Goal: Find specific page/section: Find specific page/section

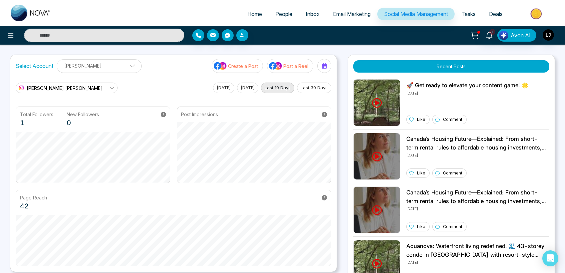
click at [275, 11] on span "People" at bounding box center [283, 14] width 17 height 7
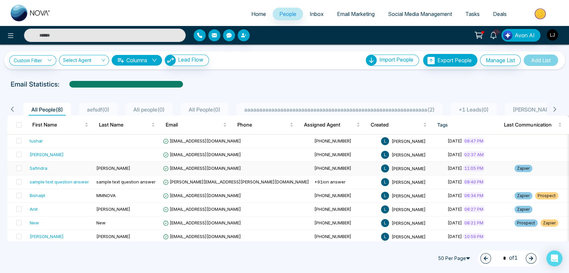
click at [186, 166] on span "[EMAIL_ADDRESS][DOMAIN_NAME]" at bounding box center [202, 168] width 78 height 5
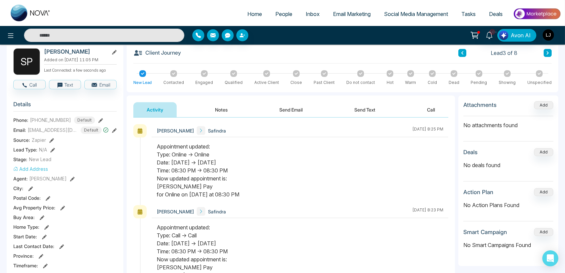
scroll to position [74, 0]
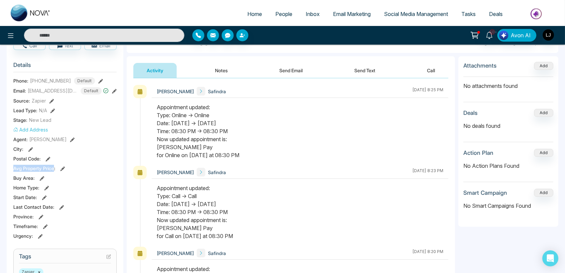
drag, startPoint x: 15, startPoint y: 167, endPoint x: 53, endPoint y: 167, distance: 38.0
click at [53, 167] on span "Avg Property Price :" at bounding box center [34, 168] width 42 height 7
drag, startPoint x: 12, startPoint y: 178, endPoint x: 32, endPoint y: 177, distance: 19.7
click at [32, 177] on div "S P [PERSON_NAME] Added on [DATE] 11:05 PM Last Connected: a few seconds ago Ca…" at bounding box center [65, 242] width 117 height 480
copy span "Buy Area"
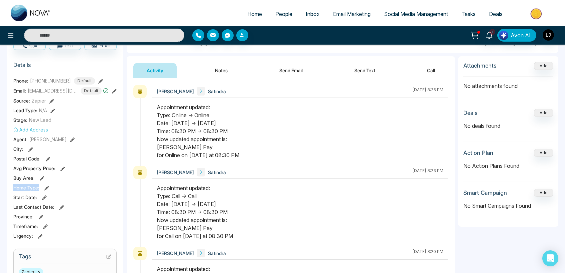
drag, startPoint x: 12, startPoint y: 187, endPoint x: 41, endPoint y: 188, distance: 28.4
click at [41, 188] on div "S P [PERSON_NAME] Added on [DATE] 11:05 PM Last Connected: a few seconds ago Ca…" at bounding box center [65, 242] width 117 height 480
copy span "Home Type :"
drag, startPoint x: 14, startPoint y: 177, endPoint x: 35, endPoint y: 176, distance: 21.4
click at [35, 176] on div "Buy Area :" at bounding box center [64, 178] width 103 height 7
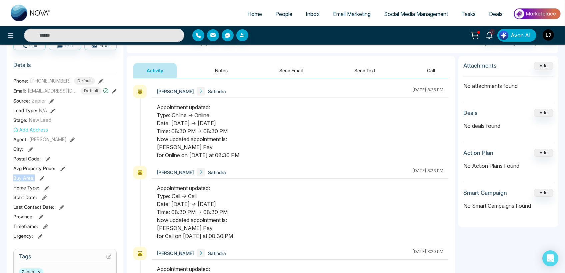
copy span "Buy Area :"
drag, startPoint x: 4, startPoint y: 195, endPoint x: 13, endPoint y: 184, distance: 14.2
click at [5, 194] on div "Timeline Tasks and Appointments S P [PERSON_NAME] Added on [DATE] 11:05 PM Last…" at bounding box center [282, 233] width 565 height 525
drag, startPoint x: 14, startPoint y: 183, endPoint x: 39, endPoint y: 188, distance: 25.1
click at [39, 188] on div "Home Type :" at bounding box center [64, 187] width 103 height 7
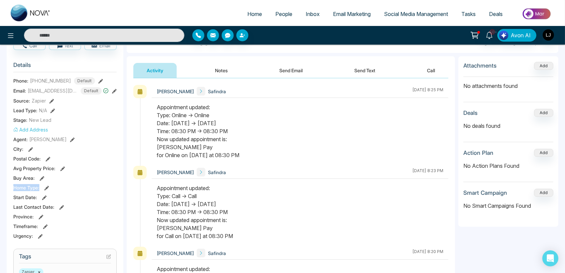
copy span "Home Type :"
